Goal: Information Seeking & Learning: Learn about a topic

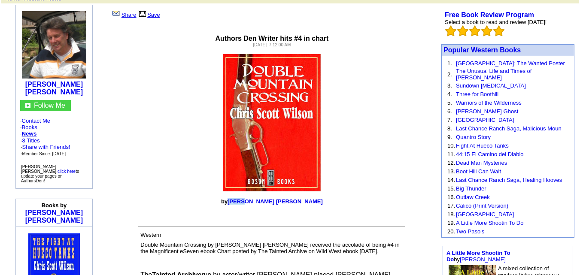
scroll to position [67, 0]
click at [304, 198] on p "by [PERSON_NAME] [PERSON_NAME]" at bounding box center [272, 201] width 333 height 6
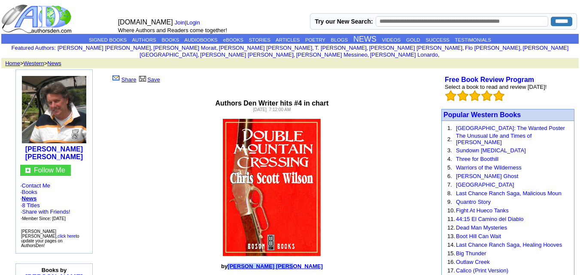
scroll to position [1, 0]
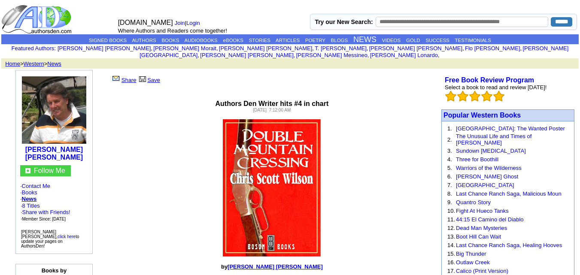
click at [134, 32] on font "Where Authors and Readers come together!" at bounding box center [172, 30] width 109 height 6
click at [134, 39] on link "AUTHORS" at bounding box center [144, 40] width 24 height 5
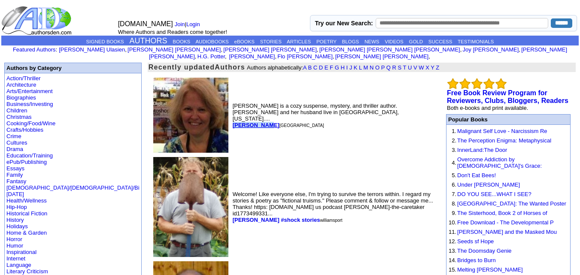
drag, startPoint x: 163, startPoint y: 112, endPoint x: 192, endPoint y: 114, distance: 29.2
click at [231, 114] on td "Riley Blake is a cozy suspense, mystery, and thriller author. Riley and her hus…" at bounding box center [334, 115] width 206 height 79
copy b "Riley Blake"
